Goal: Task Accomplishment & Management: Manage account settings

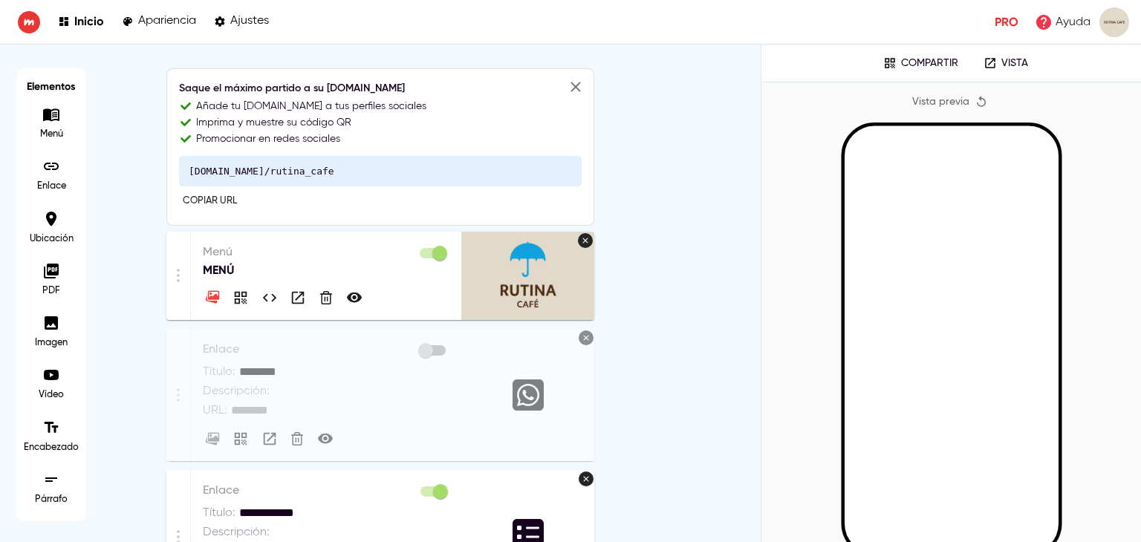
click at [306, 244] on p "Menú" at bounding box center [326, 253] width 247 height 18
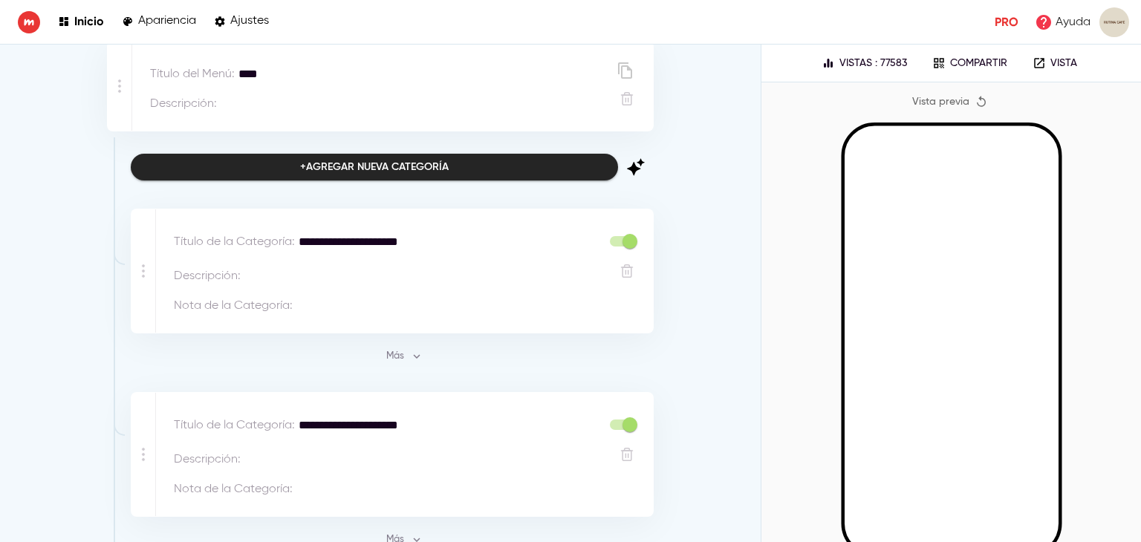
scroll to position [88, 0]
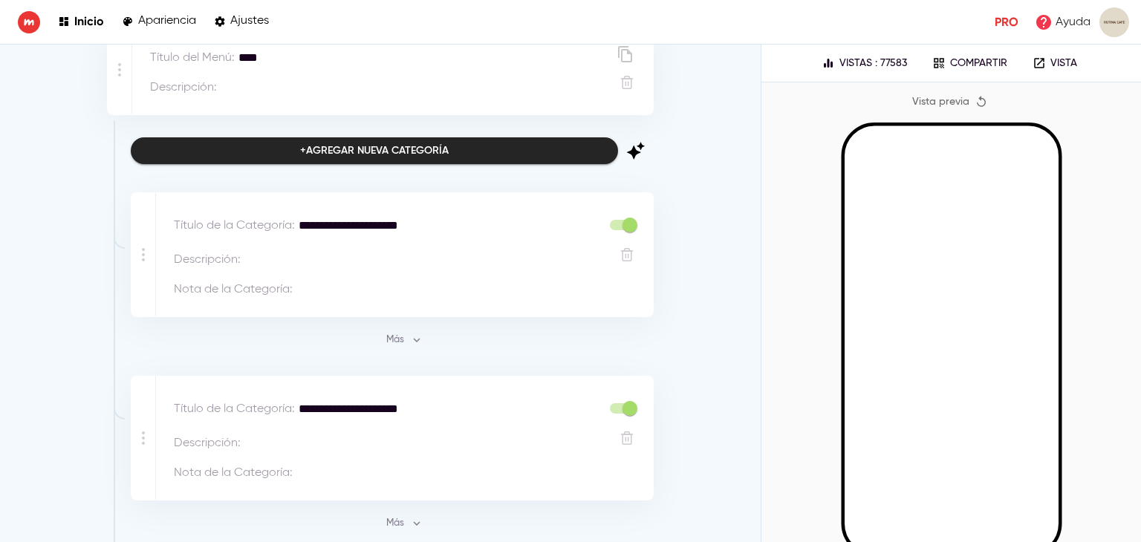
click at [383, 214] on div "**********" at bounding box center [387, 225] width 427 height 28
click at [399, 339] on span "Más" at bounding box center [404, 340] width 40 height 17
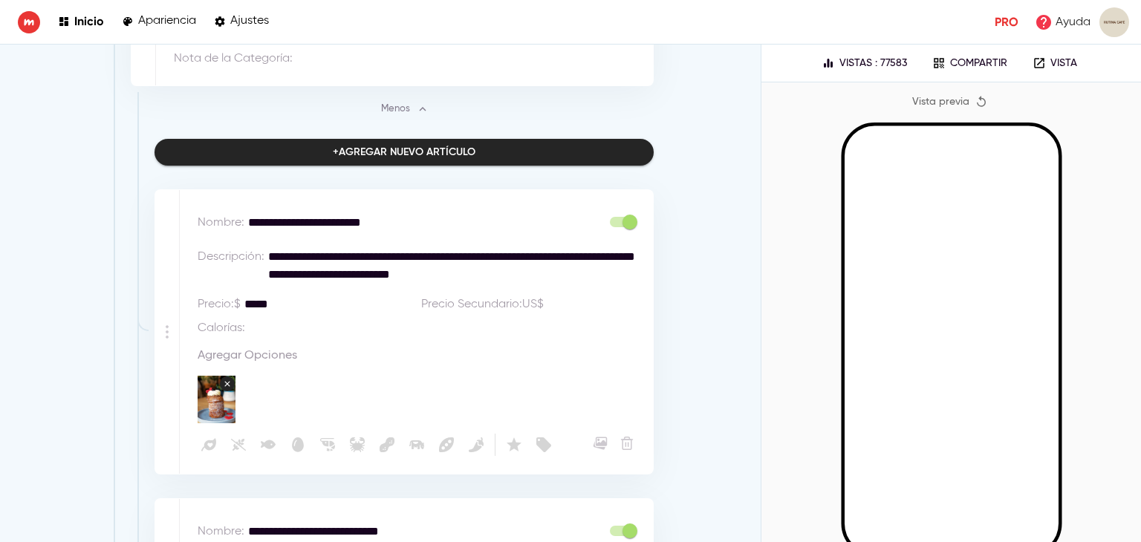
scroll to position [366, 0]
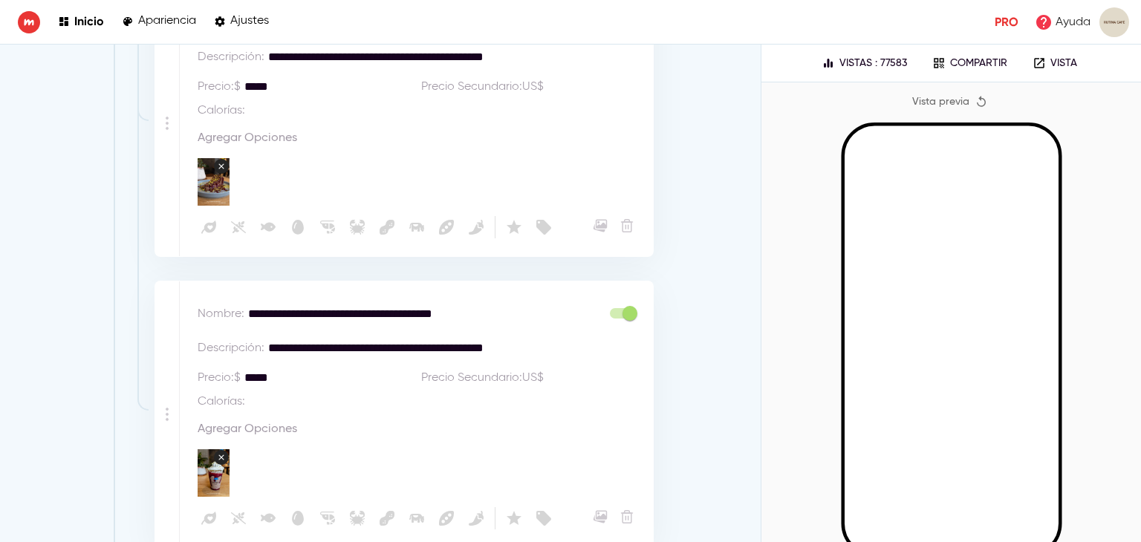
scroll to position [0, 0]
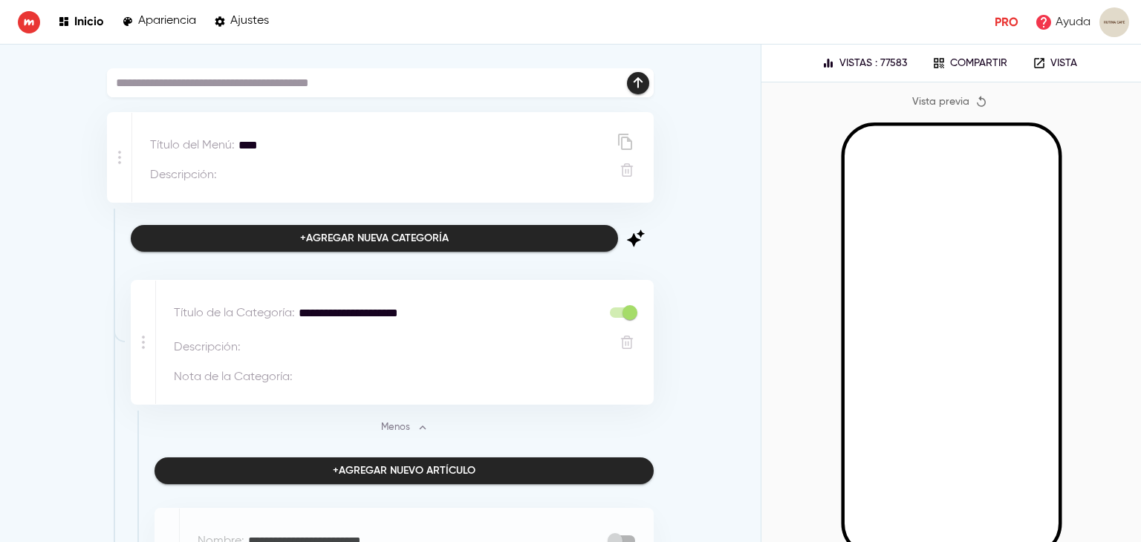
click at [79, 25] on p "Inicio" at bounding box center [89, 21] width 30 height 14
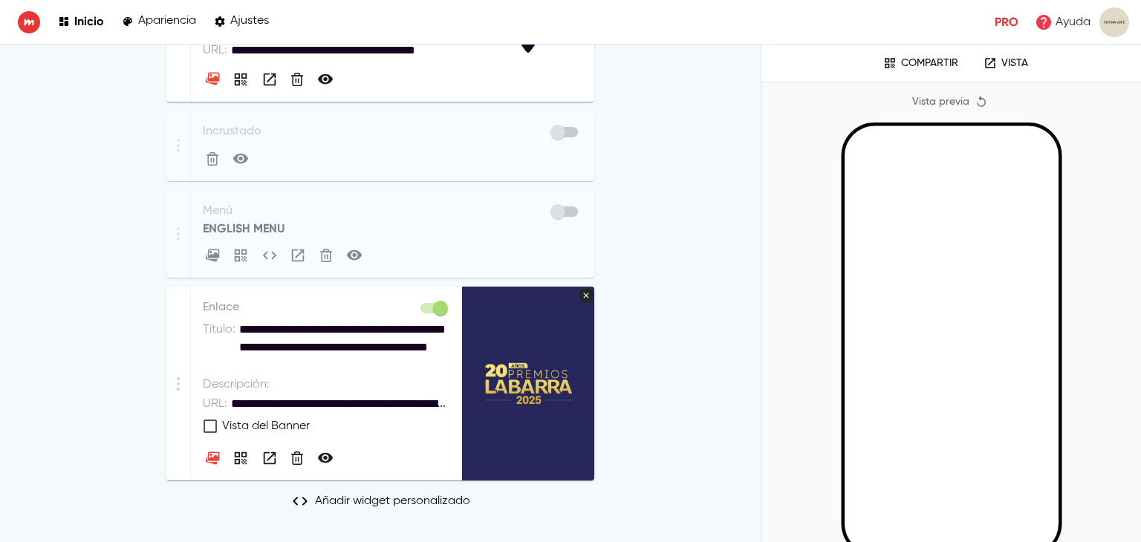
scroll to position [777, 0]
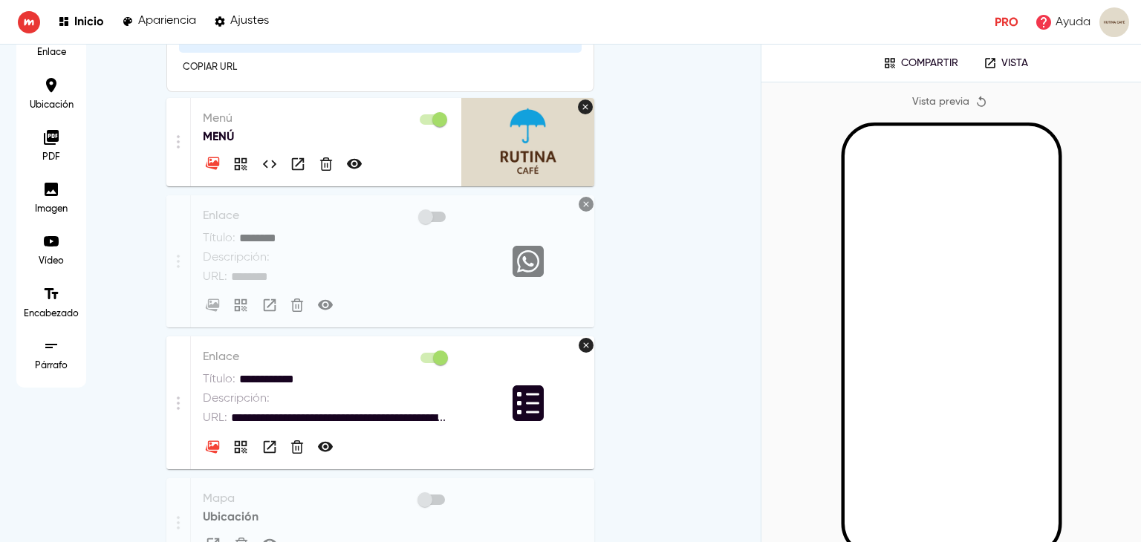
scroll to position [0, 0]
